Goal: Task Accomplishment & Management: Manage account settings

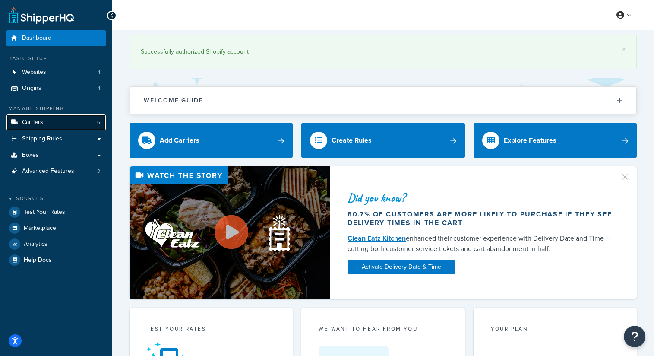
click at [60, 123] on link "Carriers 6" at bounding box center [55, 122] width 99 height 16
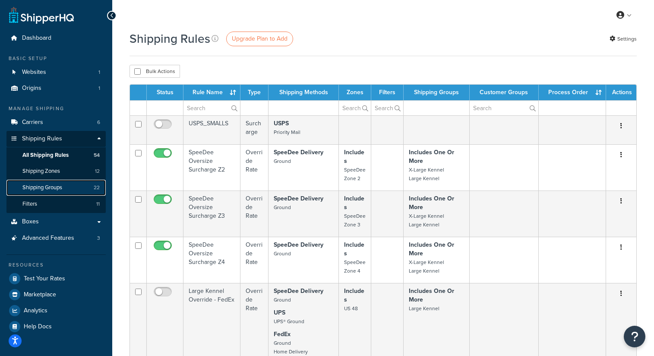
click at [80, 186] on link "Shipping Groups 22" at bounding box center [55, 188] width 99 height 16
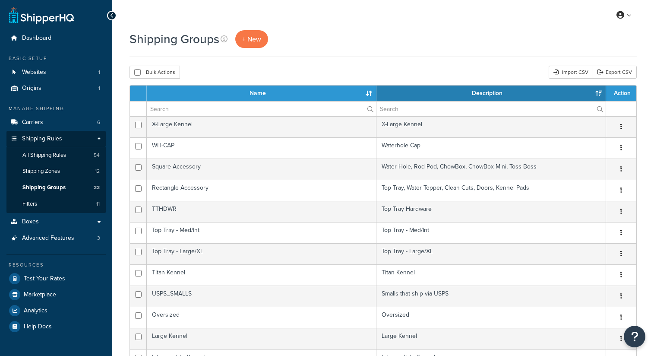
select select "15"
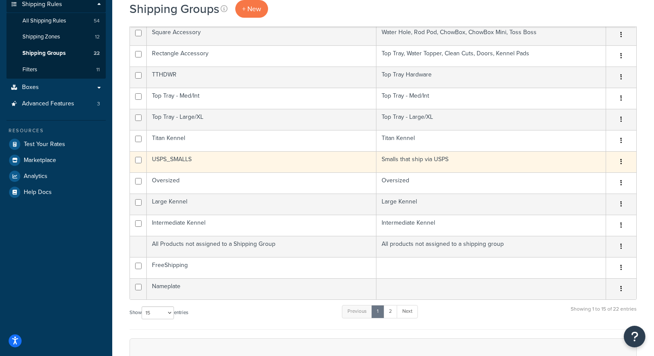
scroll to position [132, 0]
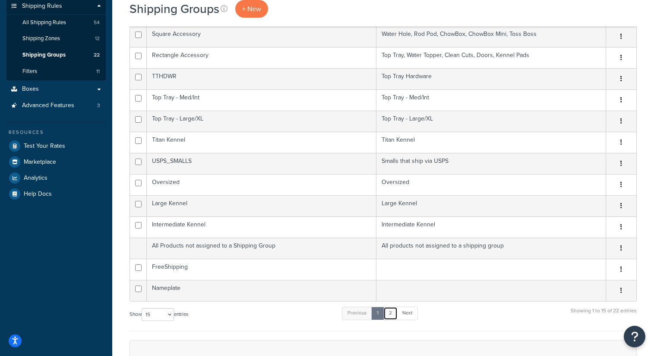
click at [391, 312] on link "2" at bounding box center [390, 312] width 14 height 13
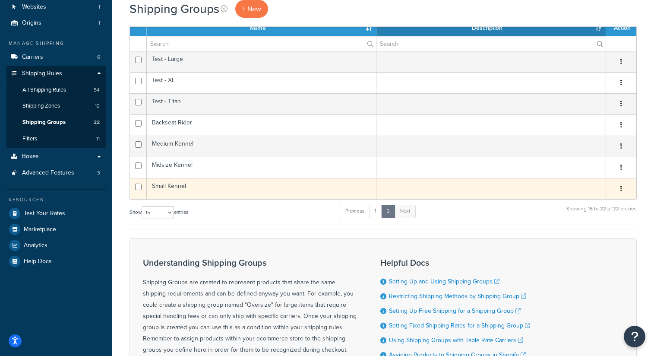
scroll to position [67, 0]
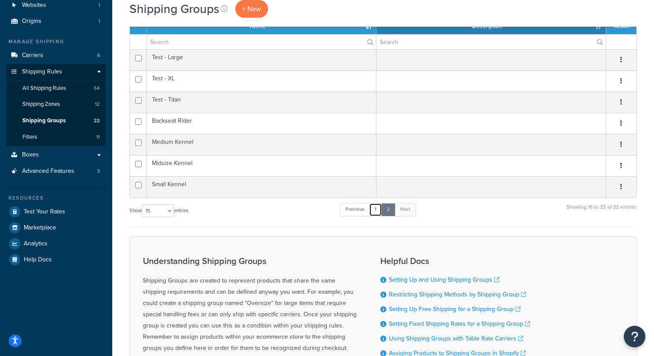
click at [380, 211] on link "1" at bounding box center [375, 209] width 13 height 13
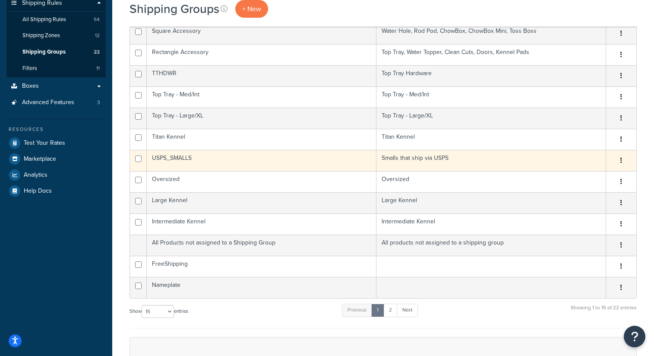
scroll to position [136, 0]
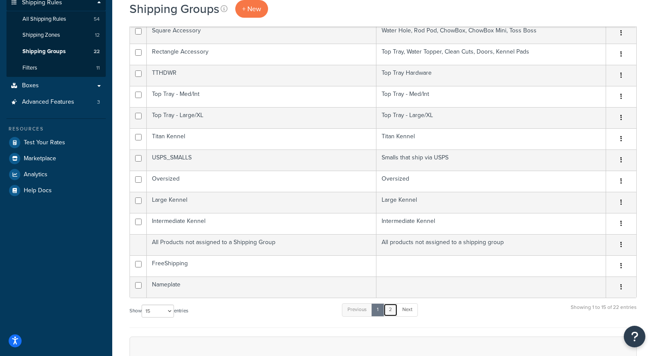
click at [391, 309] on link "2" at bounding box center [390, 309] width 14 height 13
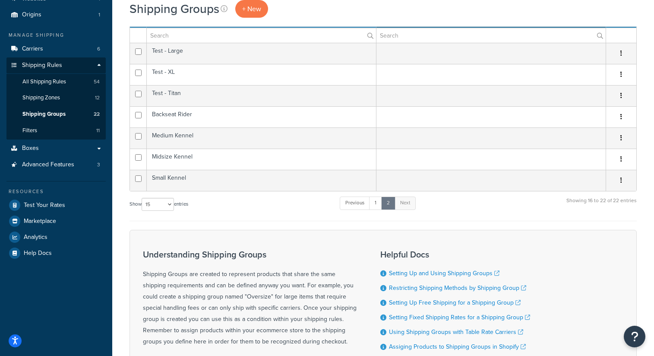
scroll to position [62, 0]
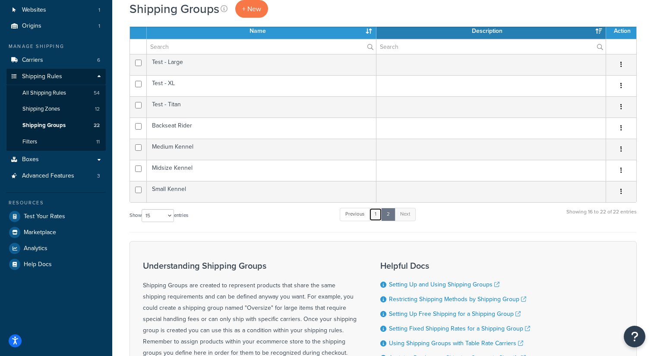
click at [377, 216] on link "1" at bounding box center [375, 214] width 13 height 13
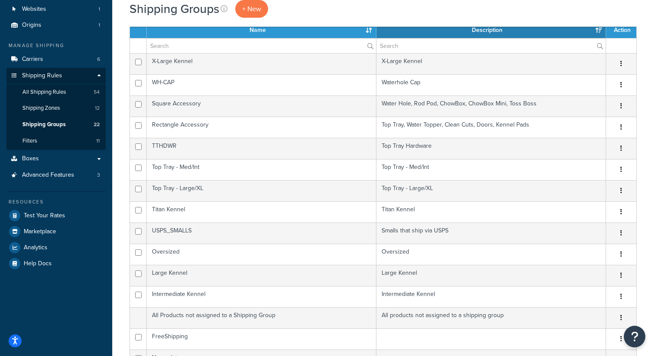
scroll to position [65, 0]
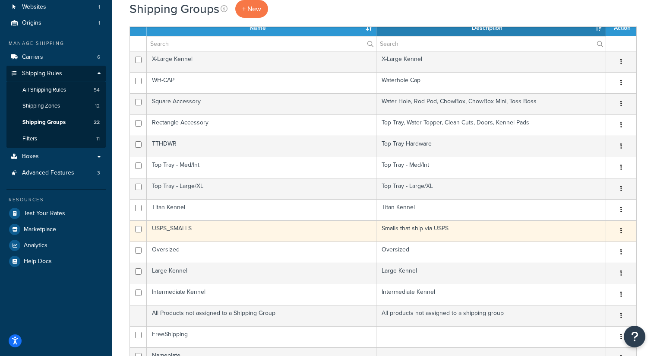
click at [219, 232] on td "USPS_SMALLS" at bounding box center [262, 230] width 230 height 21
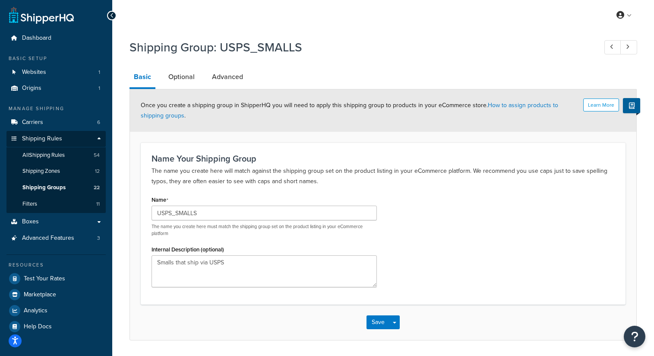
click at [113, 13] on icon at bounding box center [112, 16] width 4 height 6
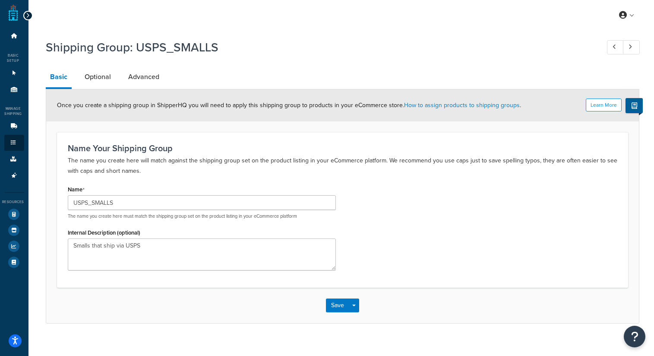
click at [26, 14] on icon at bounding box center [28, 16] width 4 height 6
